Goal: Task Accomplishment & Management: Use online tool/utility

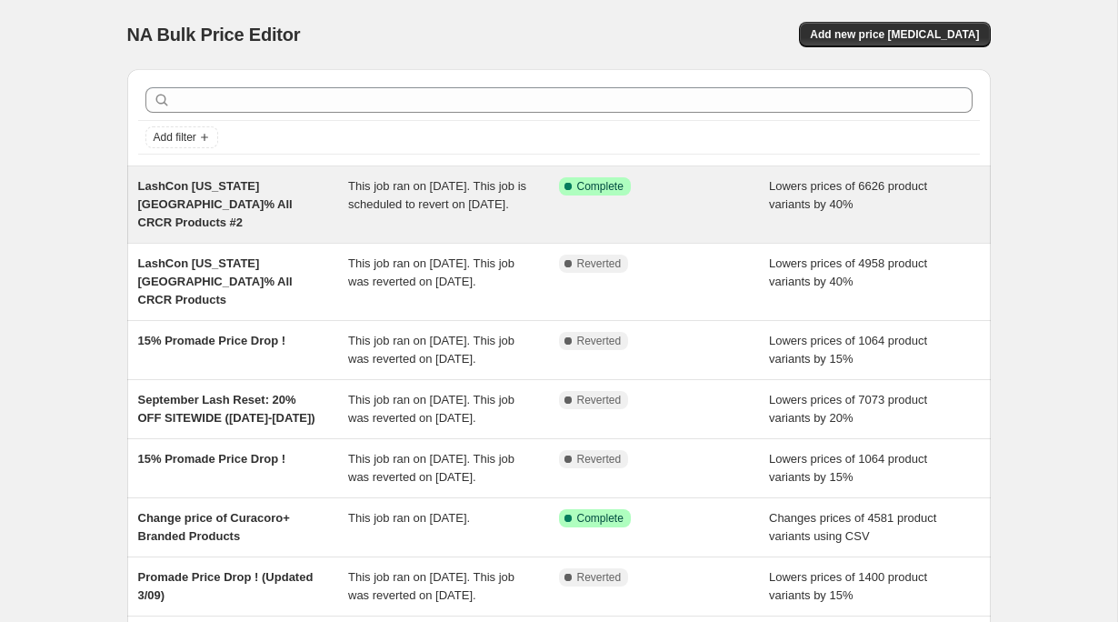
click at [254, 215] on div "LashCon California_40% All CRCR Products #2" at bounding box center [243, 204] width 211 height 55
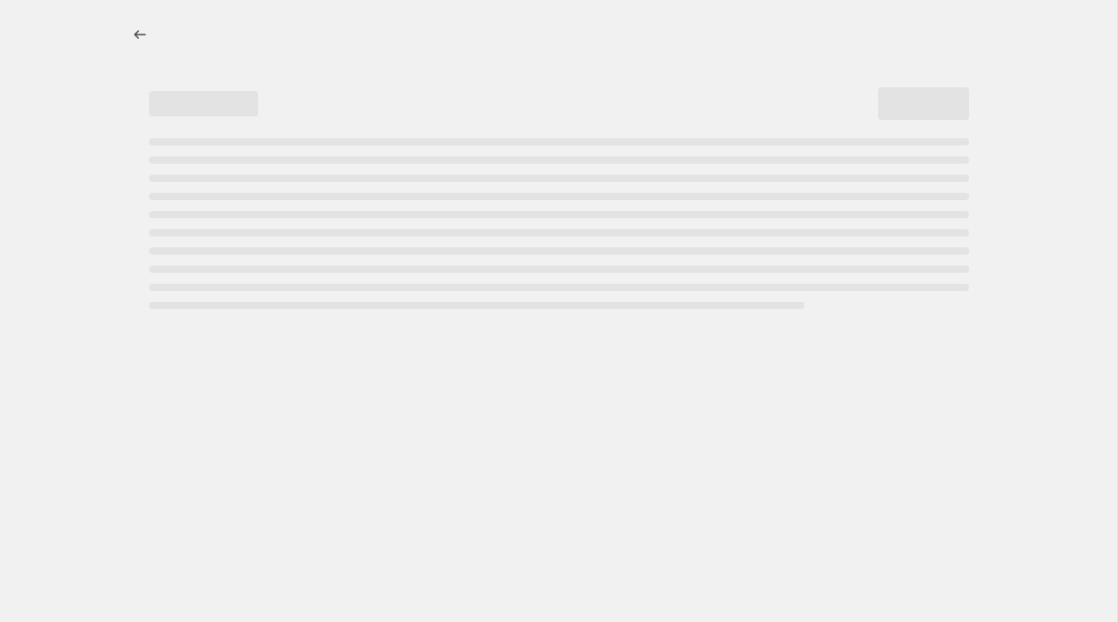
select select "percentage"
select select "collection"
select select "not_equal"
select select "product_status"
select select "product_type"
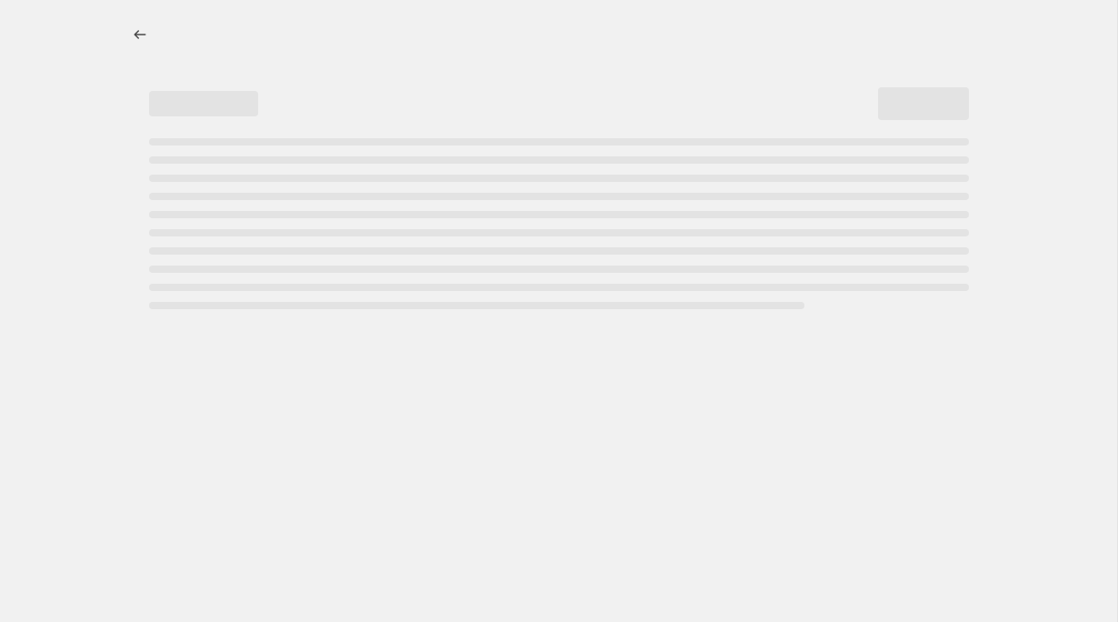
select select "not_equal"
select select "collection"
select select "not_equal"
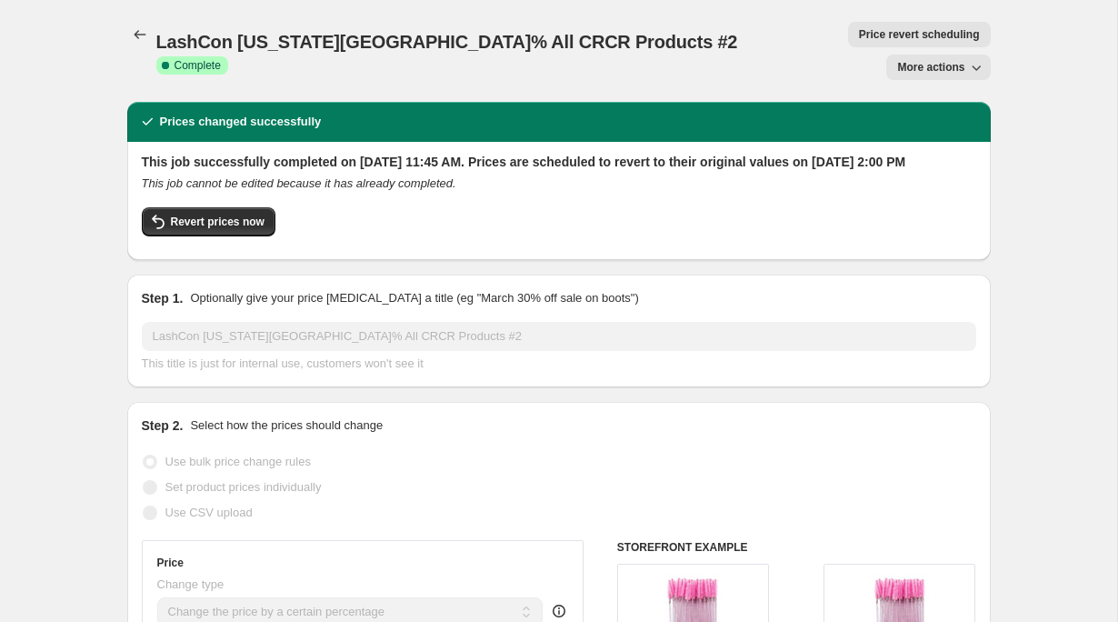
click at [859, 39] on span "Price revert scheduling" at bounding box center [919, 34] width 121 height 15
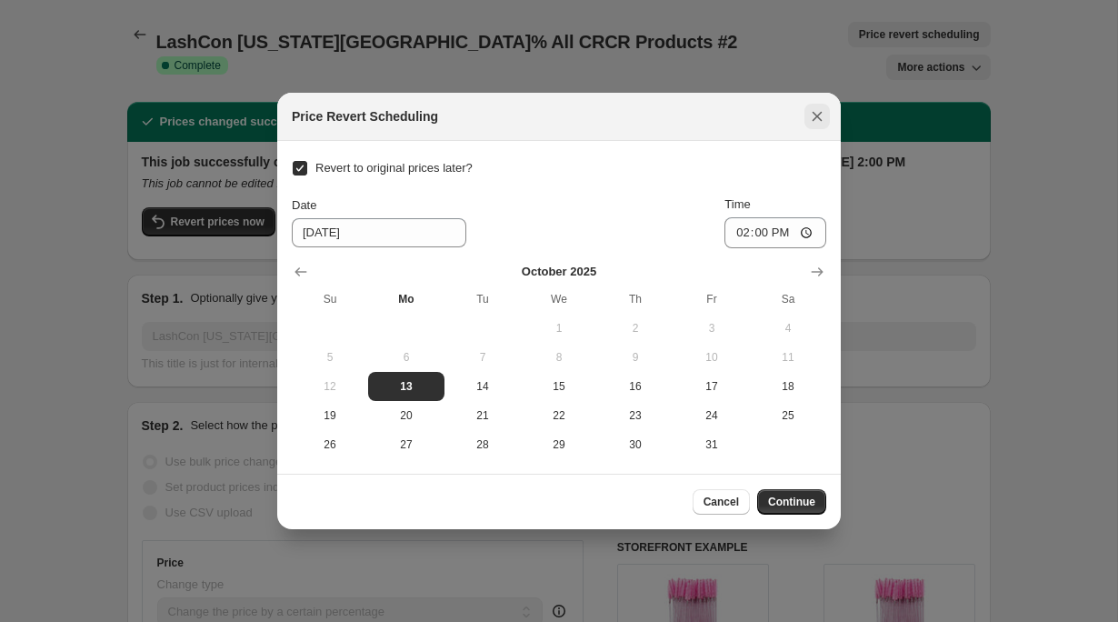
click at [811, 112] on icon "Close" at bounding box center [817, 116] width 18 height 18
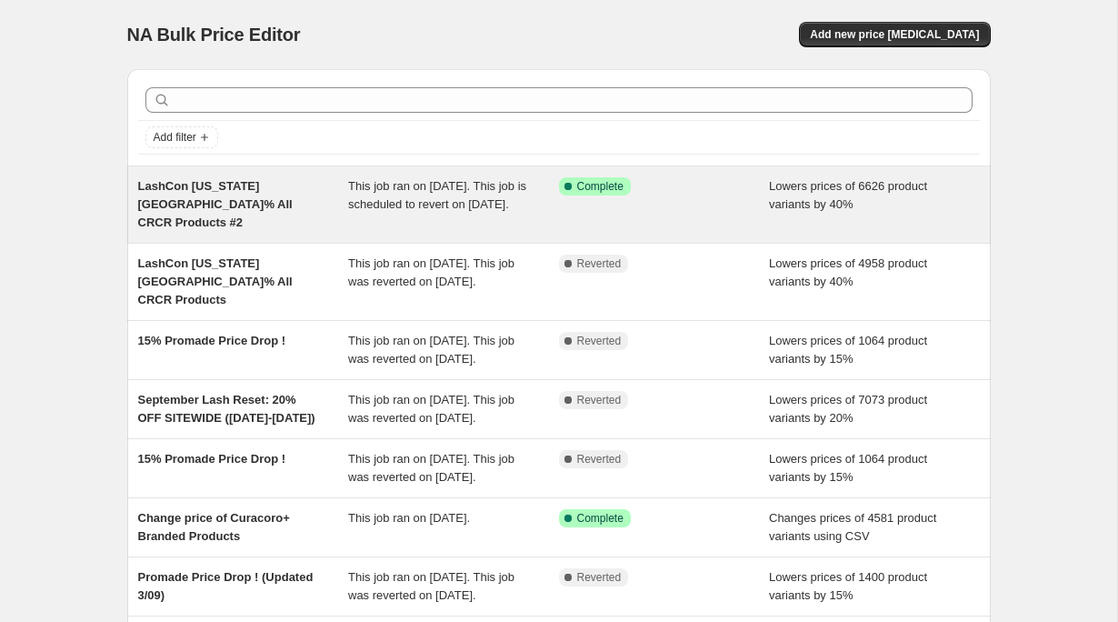
click at [429, 194] on div "This job ran on October 9, 2025. This job is scheduled to revert on October 13,…" at bounding box center [453, 204] width 211 height 55
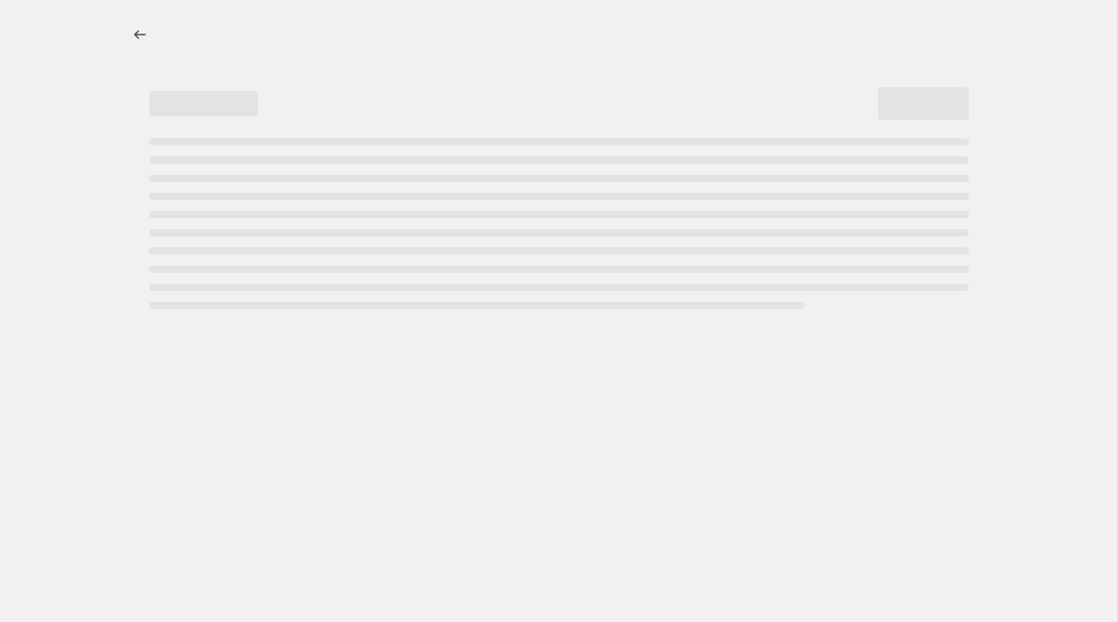
select select "percentage"
select select "collection"
select select "not_equal"
select select "product_status"
select select "product_type"
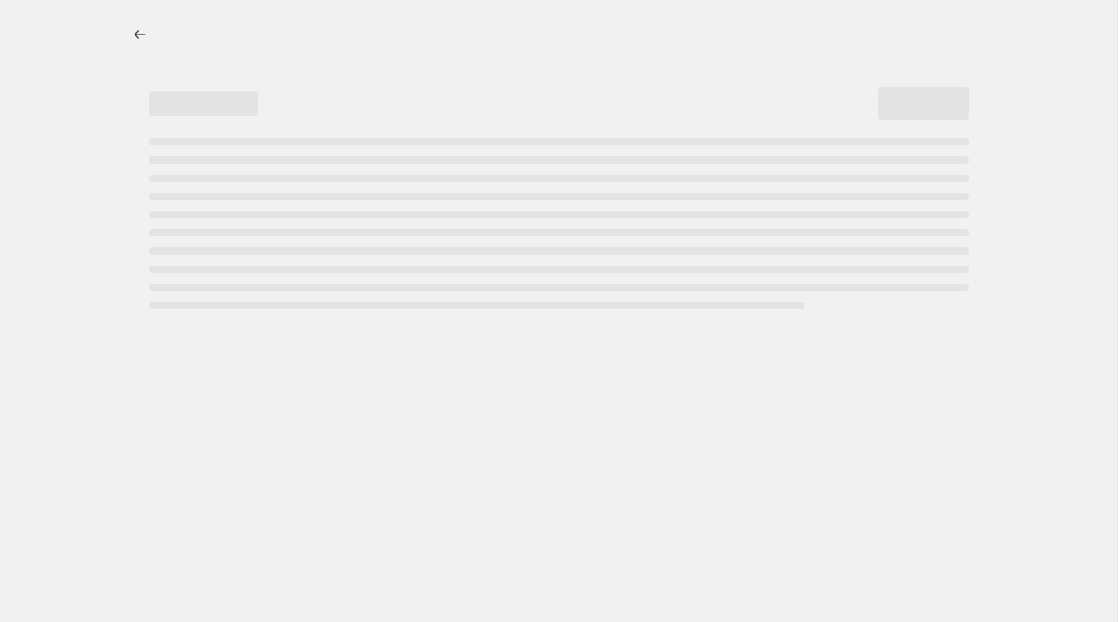
select select "not_equal"
select select "collection"
select select "not_equal"
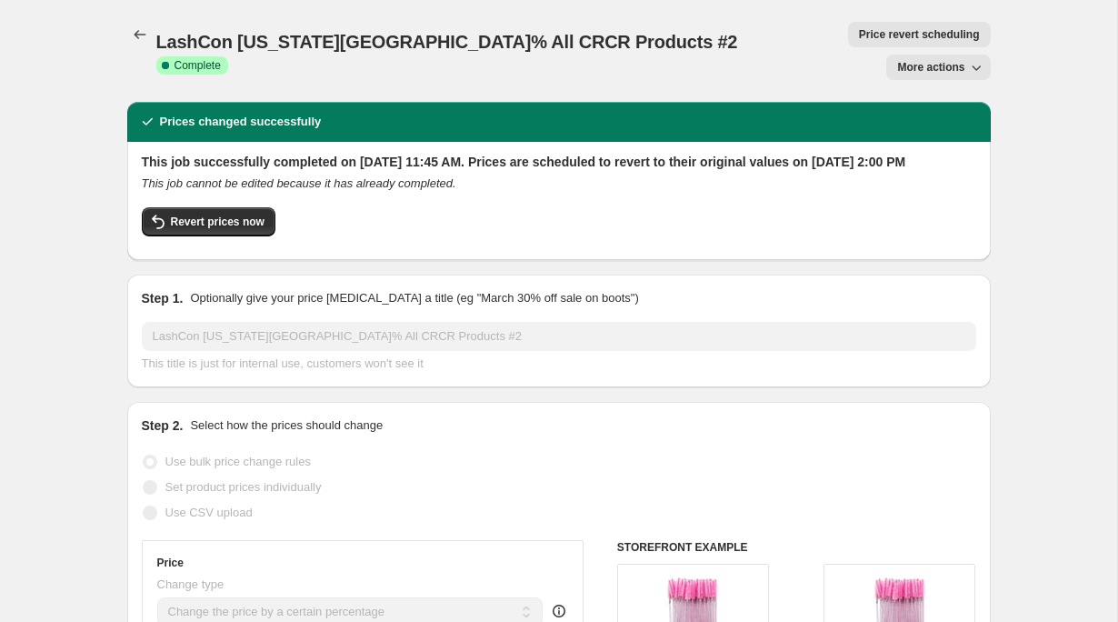
click at [859, 35] on span "Price revert scheduling" at bounding box center [919, 34] width 121 height 15
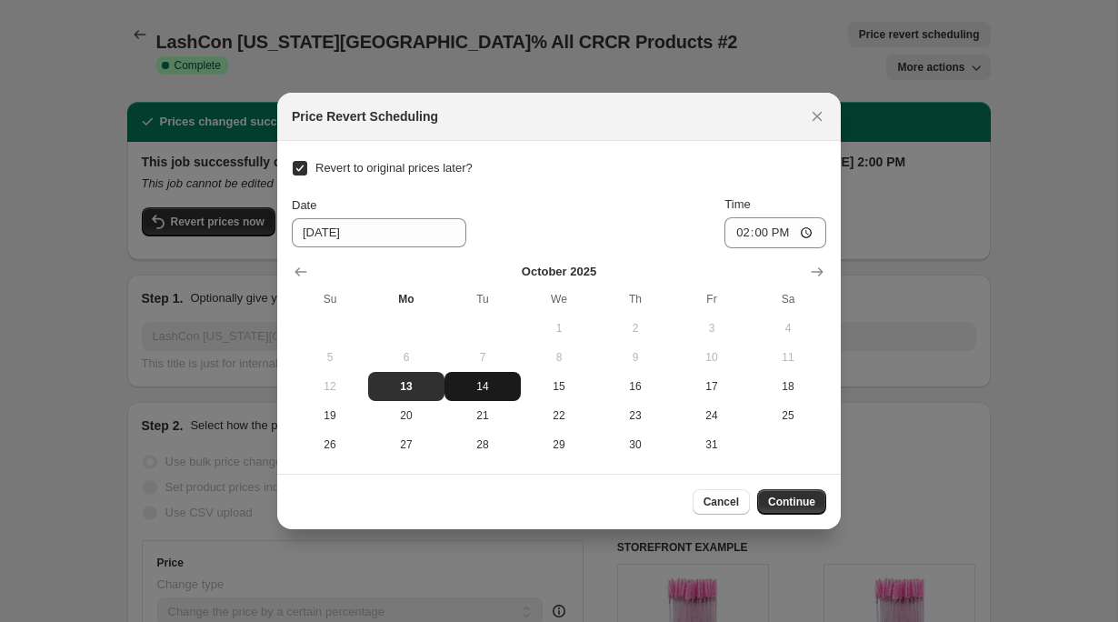
click at [500, 389] on span "14" at bounding box center [483, 386] width 62 height 15
type input "10/14/2025"
click at [792, 513] on button "Continue" at bounding box center [791, 501] width 69 height 25
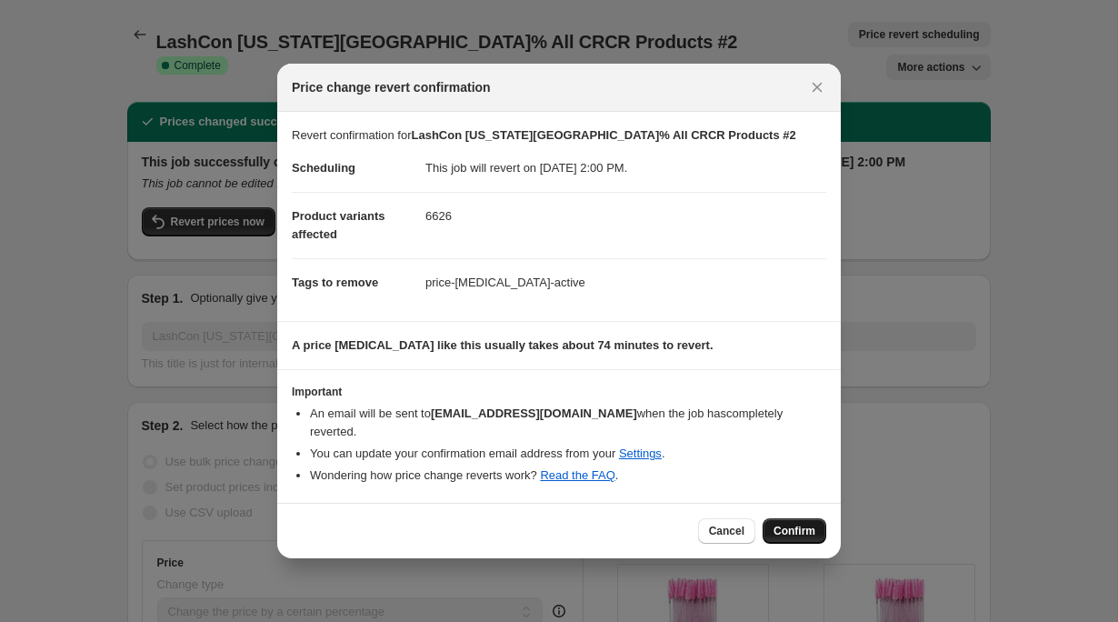
click at [805, 518] on button "Confirm" at bounding box center [795, 530] width 64 height 25
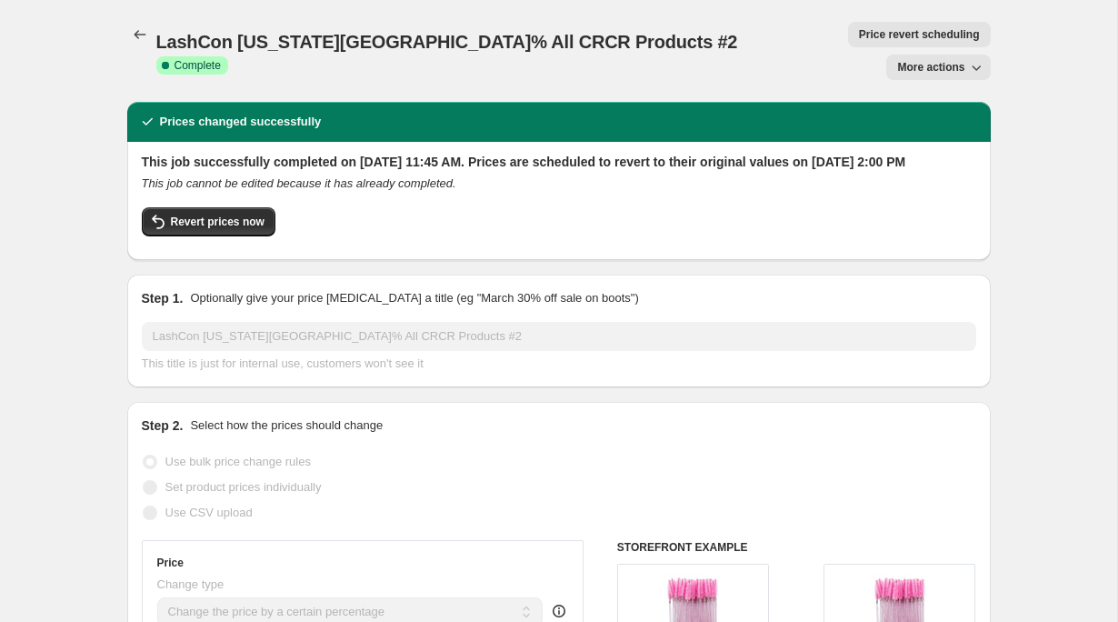
scroll to position [121, 0]
